Goal: Navigation & Orientation: Find specific page/section

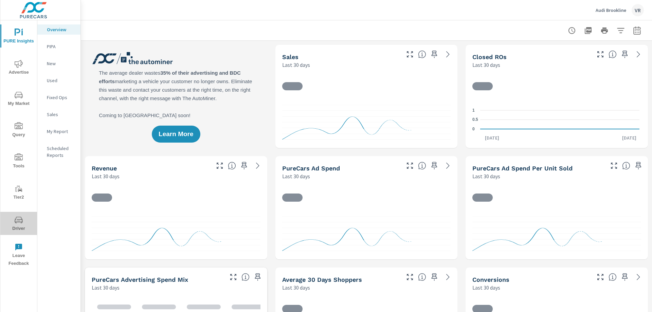
click at [22, 221] on icon "nav menu" at bounding box center [19, 220] width 8 height 6
click at [19, 217] on icon "nav menu" at bounding box center [19, 220] width 8 height 8
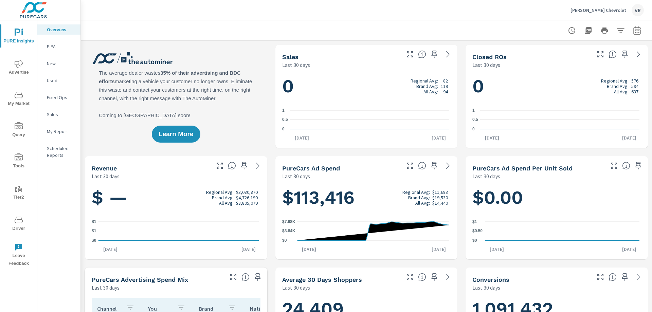
click at [22, 222] on icon "nav menu" at bounding box center [19, 220] width 8 height 6
